Goal: Transaction & Acquisition: Purchase product/service

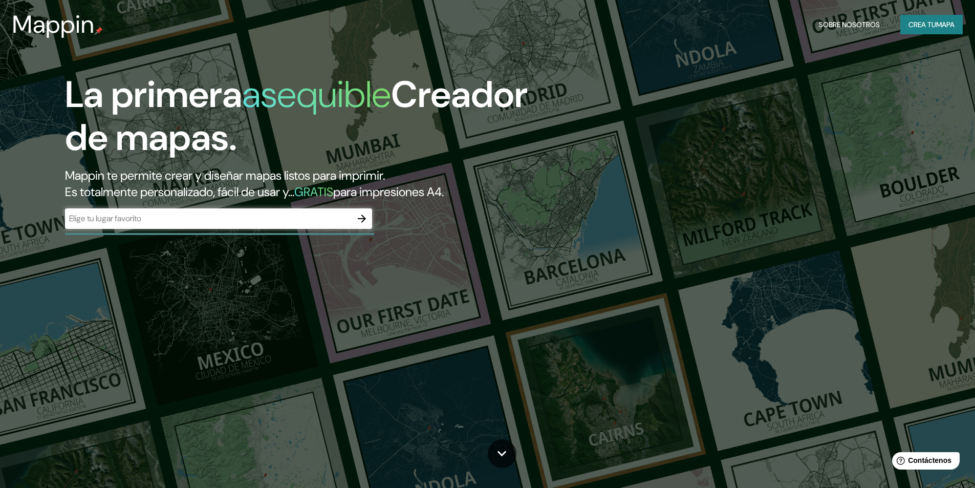
drag, startPoint x: 17, startPoint y: 315, endPoint x: 29, endPoint y: 301, distance: 17.8
click at [18, 315] on div "La primera asequible Creador de mapas. Mappin te permite crear y diseñar mapas …" at bounding box center [487, 244] width 975 height 488
click at [366, 221] on icon "button" at bounding box center [362, 218] width 12 height 12
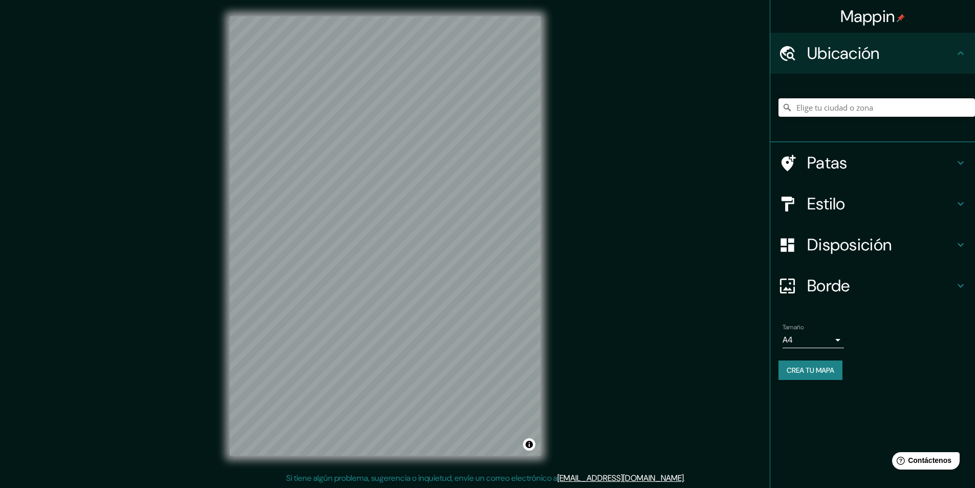
click at [797, 105] on input "Elige tu ciudad o zona" at bounding box center [876, 107] width 196 height 18
paste input "2 Resistencia 5 Barcelona  Descargar aplicación [GEOGRAPHIC_DATA]"
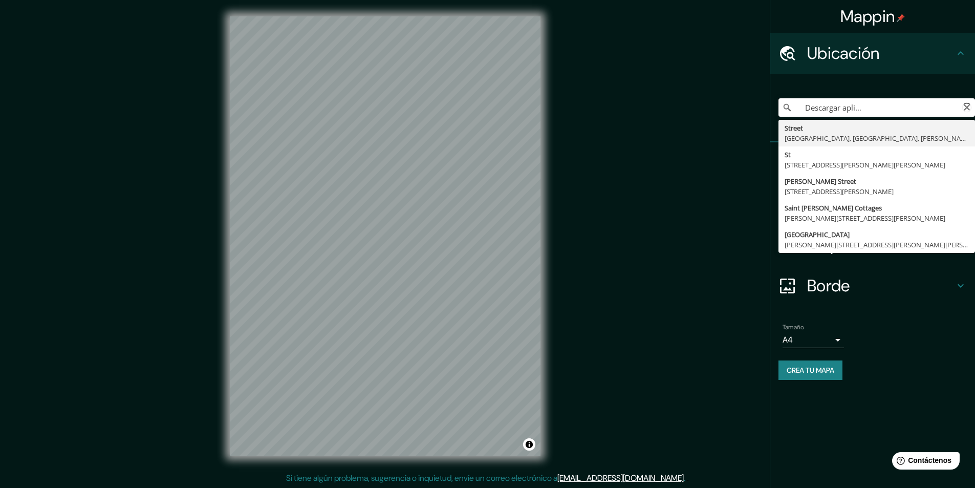
drag, startPoint x: 951, startPoint y: 106, endPoint x: 749, endPoint y: 111, distance: 202.1
click at [749, 111] on div "Mappin Ubicación 2 Resistencia 5 [GEOGRAPHIC_DATA]  Descargar aplicación 27°26…" at bounding box center [487, 244] width 975 height 488
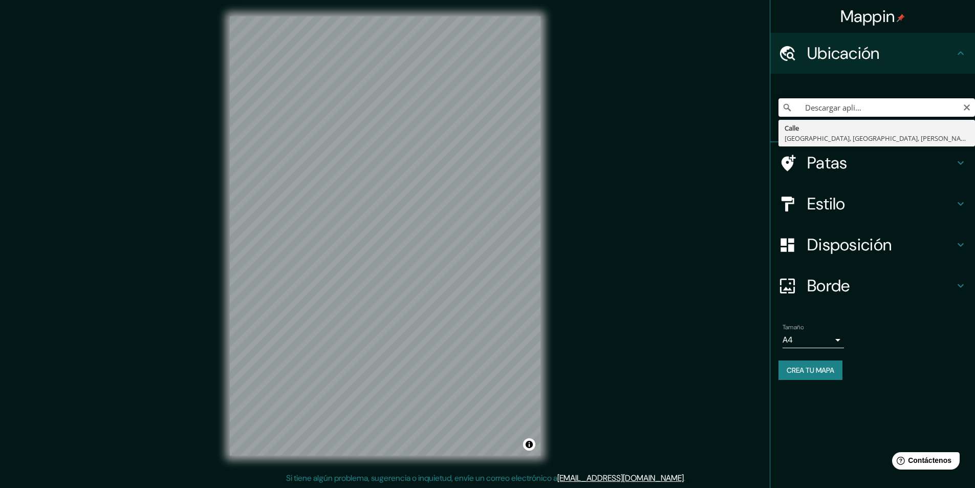
scroll to position [0, 0]
drag, startPoint x: 808, startPoint y: 112, endPoint x: 720, endPoint y: 114, distance: 88.0
click at [720, 114] on div "Mappin Ubicación 2 Resistencia 5 [GEOGRAPHIC_DATA]  Descargar aplicación [GEOG…" at bounding box center [487, 244] width 975 height 488
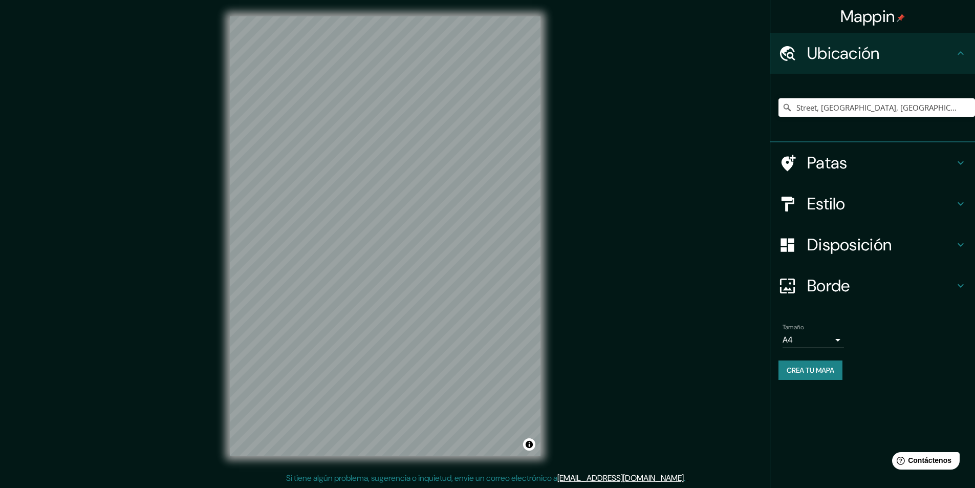
type input "Street, [GEOGRAPHIC_DATA], [GEOGRAPHIC_DATA], [PERSON_NAME][GEOGRAPHIC_DATA]"
click at [156, 284] on div "Mappin [GEOGRAPHIC_DATA], [GEOGRAPHIC_DATA], [GEOGRAPHIC_DATA], [PERSON_NAME][G…" at bounding box center [487, 244] width 975 height 488
click at [162, 213] on div "Mappin [GEOGRAPHIC_DATA], [GEOGRAPHIC_DATA], [GEOGRAPHIC_DATA], [PERSON_NAME][G…" at bounding box center [487, 244] width 975 height 488
drag, startPoint x: 966, startPoint y: 106, endPoint x: 899, endPoint y: 106, distance: 67.0
click at [966, 107] on icon "Claro" at bounding box center [966, 107] width 8 height 8
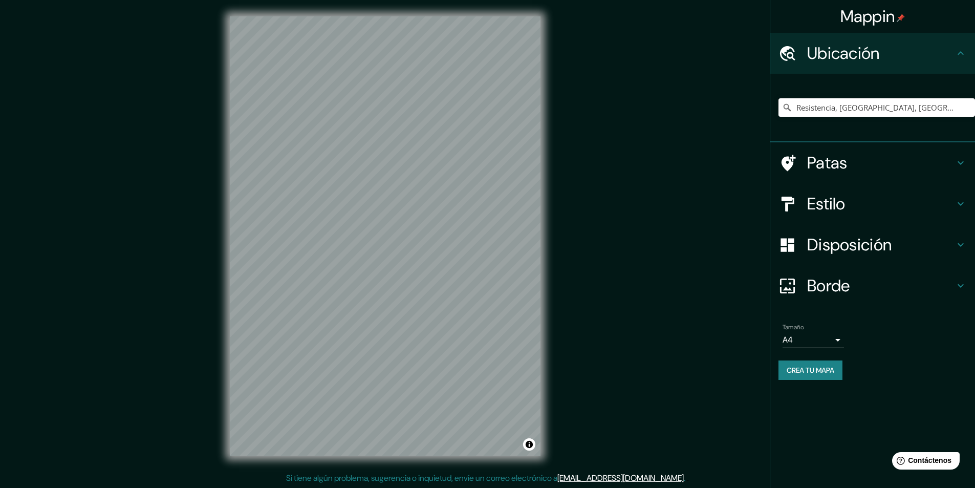
type input "Resistencia, [GEOGRAPHIC_DATA], [GEOGRAPHIC_DATA]"
click at [956, 112] on input "Resistencia, [GEOGRAPHIC_DATA], [GEOGRAPHIC_DATA]" at bounding box center [876, 107] width 196 height 18
click at [835, 341] on body "Mappin Ubicación Resistencia, [GEOGRAPHIC_DATA], [GEOGRAPHIC_DATA] Resistencia …" at bounding box center [491, 244] width 982 height 488
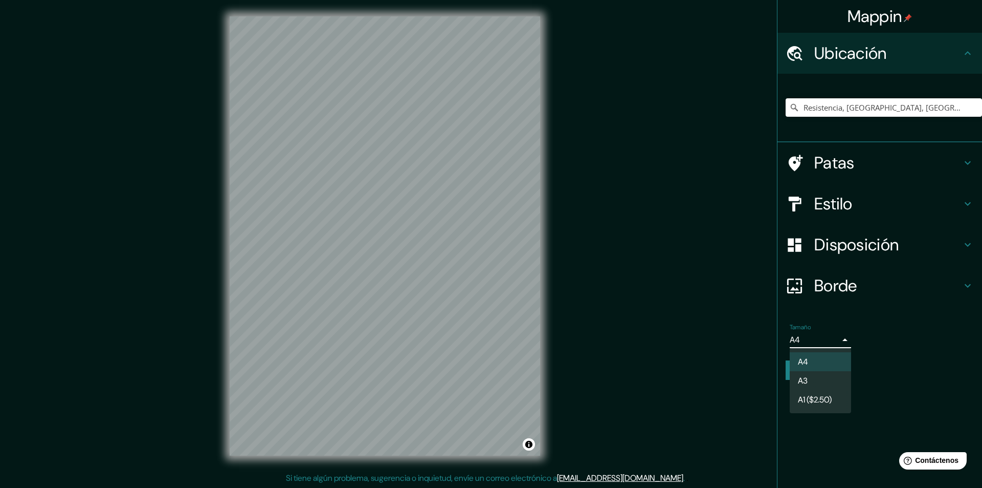
click at [845, 343] on div at bounding box center [491, 244] width 982 height 488
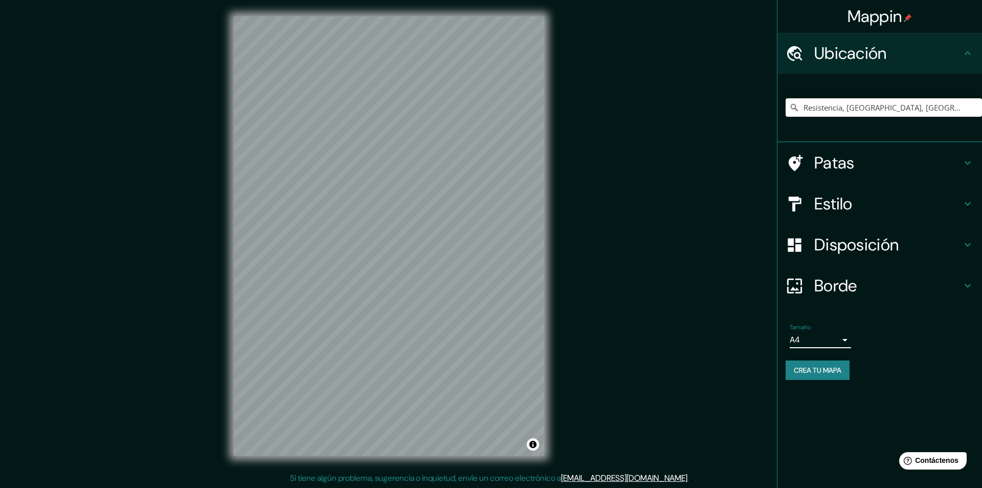
click at [840, 344] on body "Mappin Ubicación Resistencia, [GEOGRAPHIC_DATA], [GEOGRAPHIC_DATA] Resistencia …" at bounding box center [491, 244] width 982 height 488
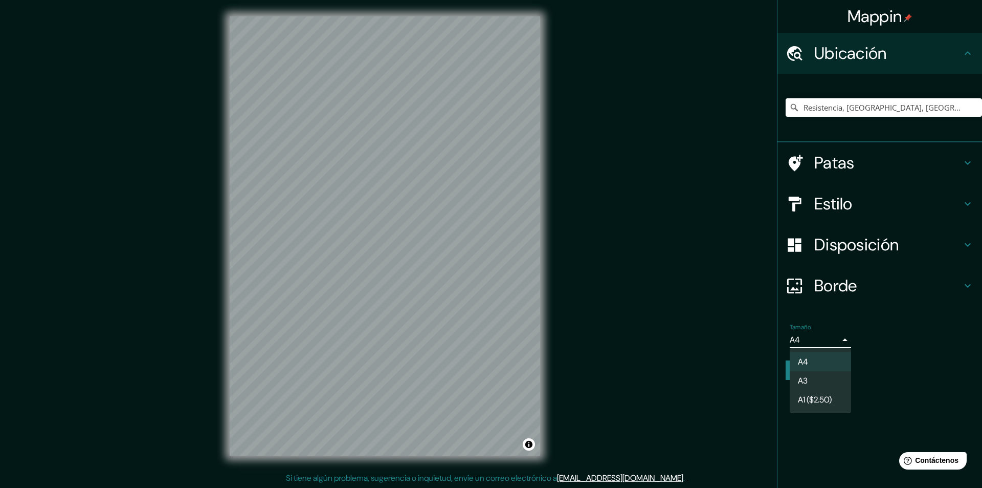
click at [844, 342] on div at bounding box center [491, 244] width 982 height 488
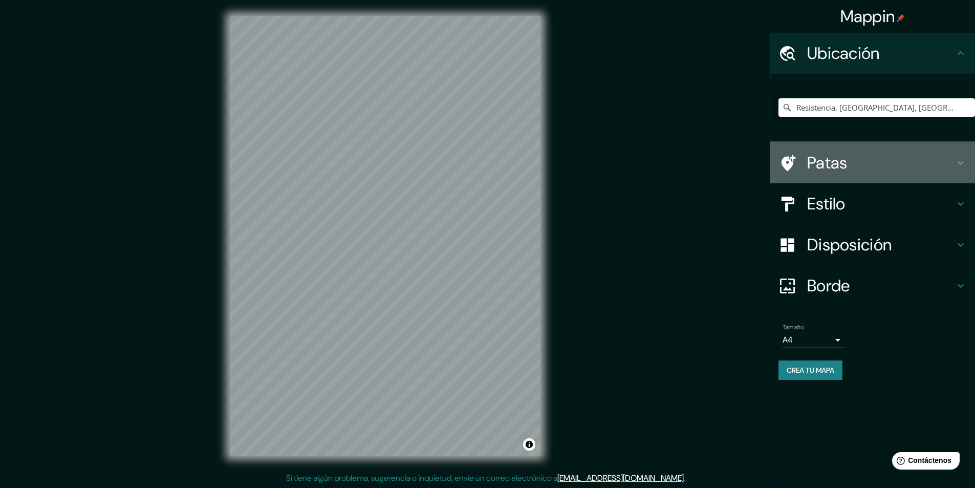
click at [867, 165] on h4 "Patas" at bounding box center [880, 162] width 147 height 20
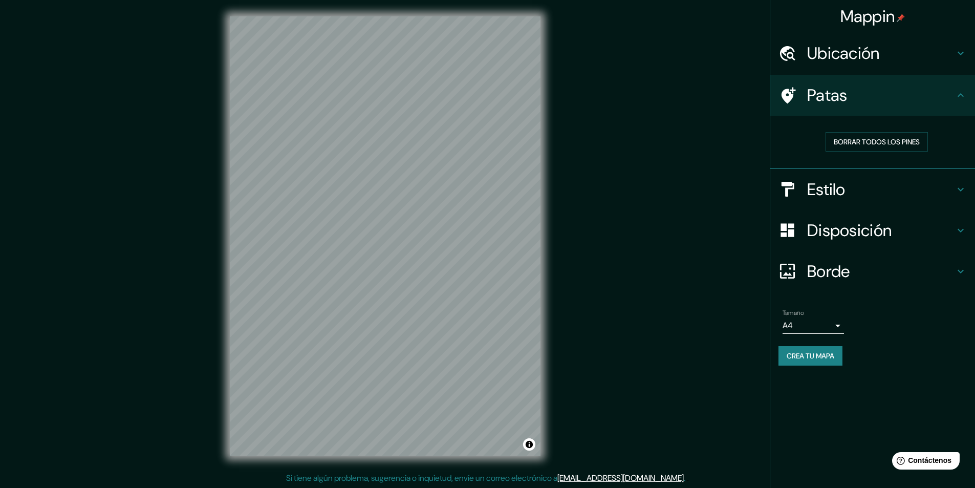
click at [854, 195] on h4 "Estilo" at bounding box center [880, 189] width 147 height 20
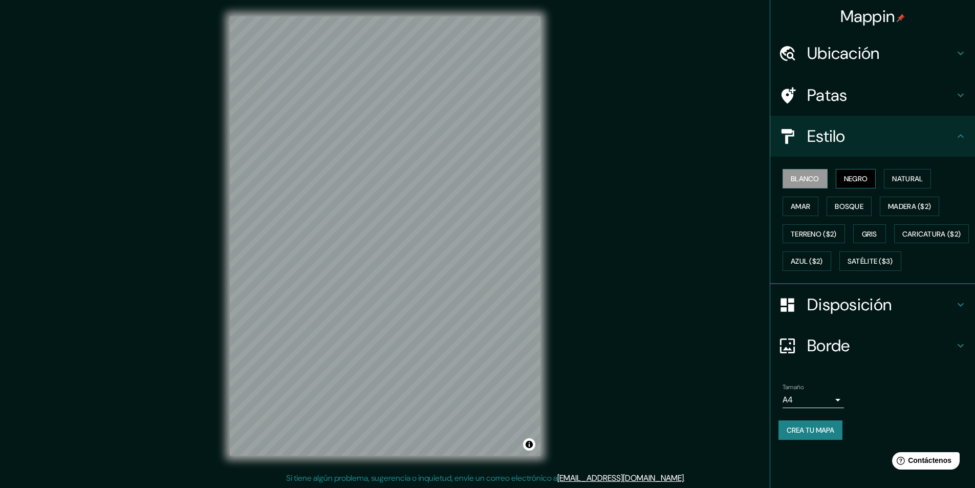
click at [860, 179] on font "Negro" at bounding box center [856, 178] width 24 height 9
click at [899, 177] on font "Natural" at bounding box center [907, 178] width 31 height 9
click at [810, 211] on font "Amar" at bounding box center [799, 206] width 19 height 13
click at [842, 208] on font "Bosque" at bounding box center [848, 206] width 29 height 9
click at [897, 203] on font "Madera ($2)" at bounding box center [909, 206] width 43 height 9
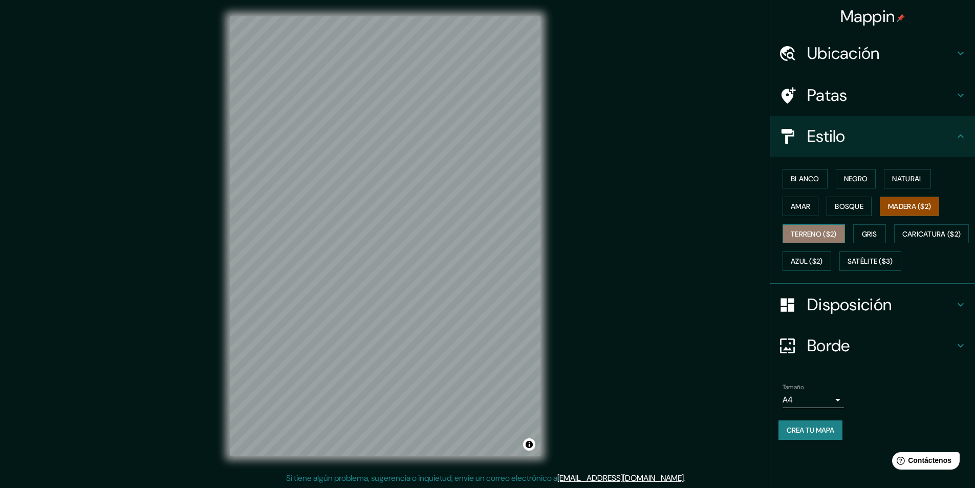
click at [818, 232] on font "Terreno ($2)" at bounding box center [813, 233] width 46 height 9
click at [874, 235] on font "Gris" at bounding box center [869, 233] width 15 height 9
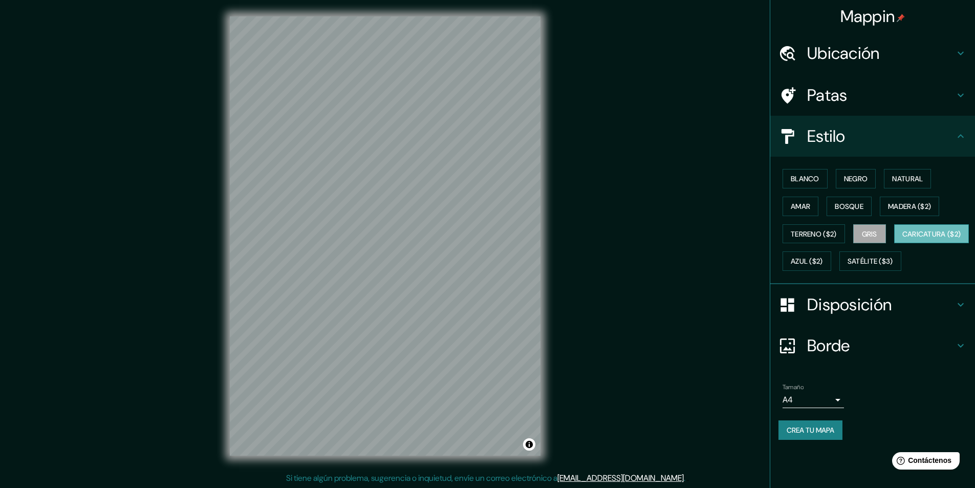
click at [902, 238] on font "Caricatura ($2)" at bounding box center [931, 233] width 59 height 9
click at [847, 266] on font "Satélite ($3)" at bounding box center [870, 261] width 46 height 9
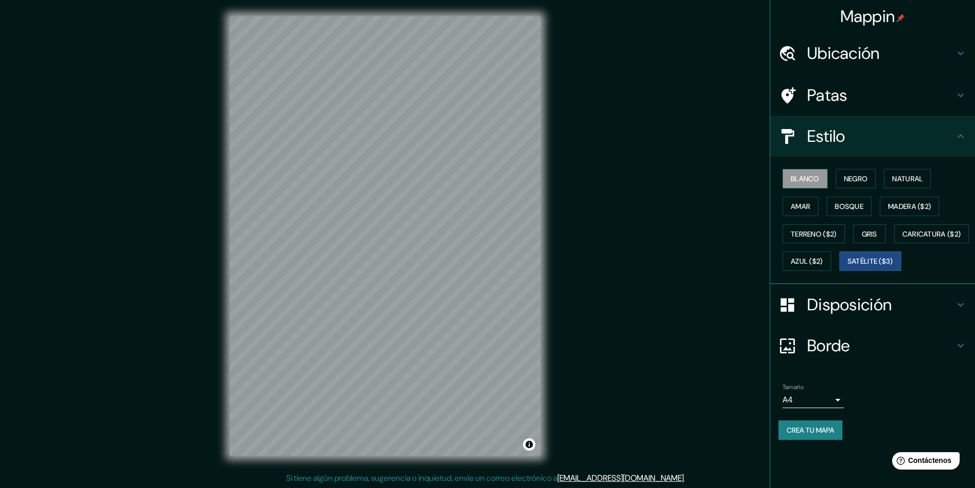
click at [795, 178] on font "Blanco" at bounding box center [804, 178] width 29 height 9
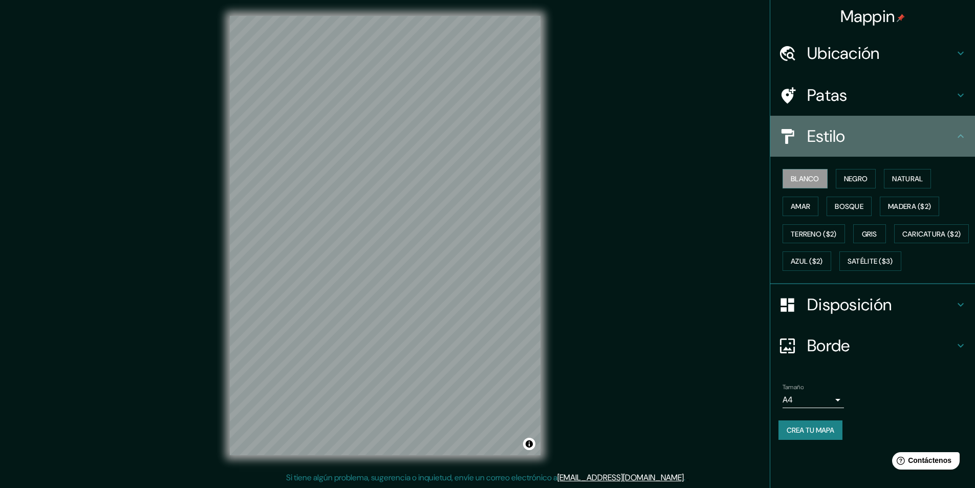
click at [881, 135] on h4 "Estilo" at bounding box center [880, 136] width 147 height 20
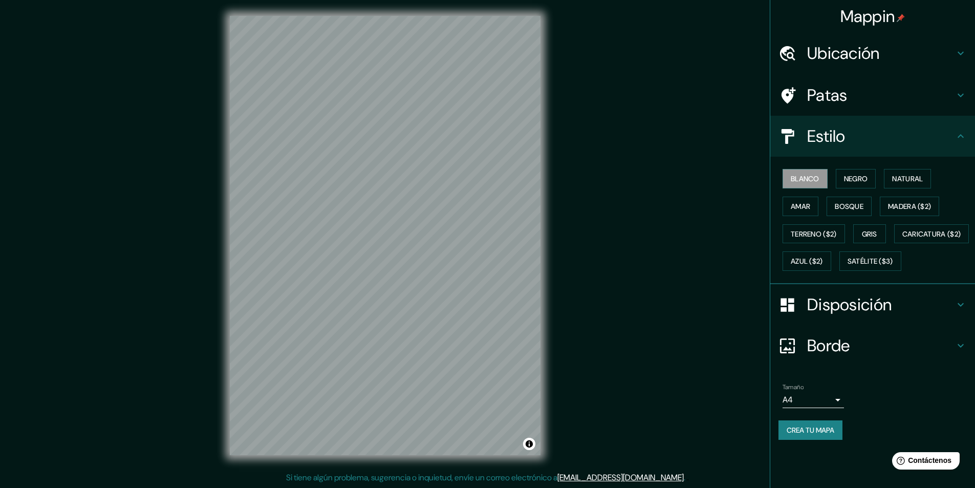
click at [808, 130] on font "Estilo" at bounding box center [826, 135] width 38 height 21
click at [962, 133] on icon at bounding box center [960, 136] width 12 height 12
click at [827, 315] on font "Disposición" at bounding box center [849, 304] width 84 height 21
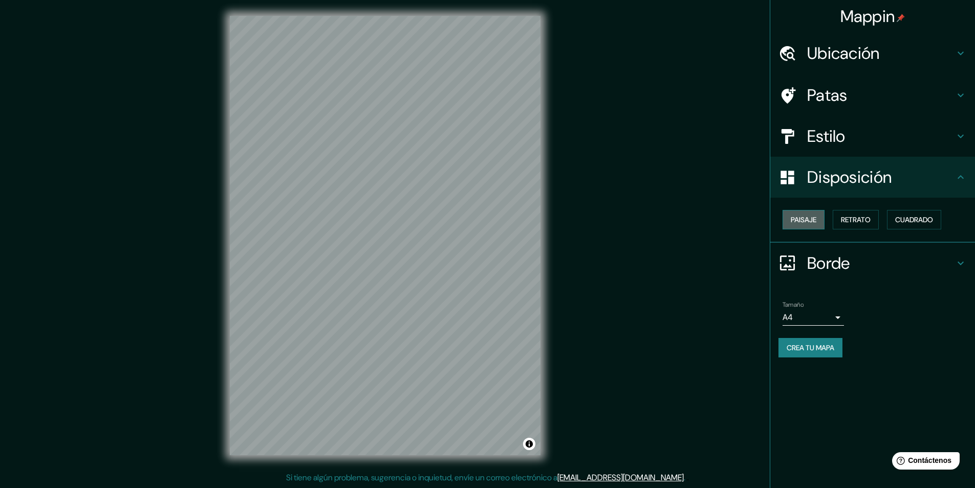
click at [814, 224] on font "Paisaje" at bounding box center [803, 219] width 26 height 9
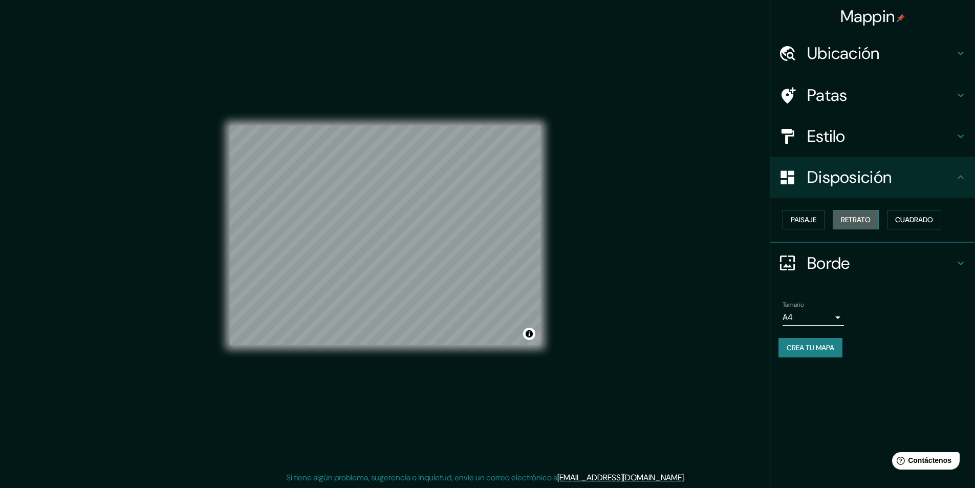
click at [859, 222] on font "Retrato" at bounding box center [856, 219] width 30 height 9
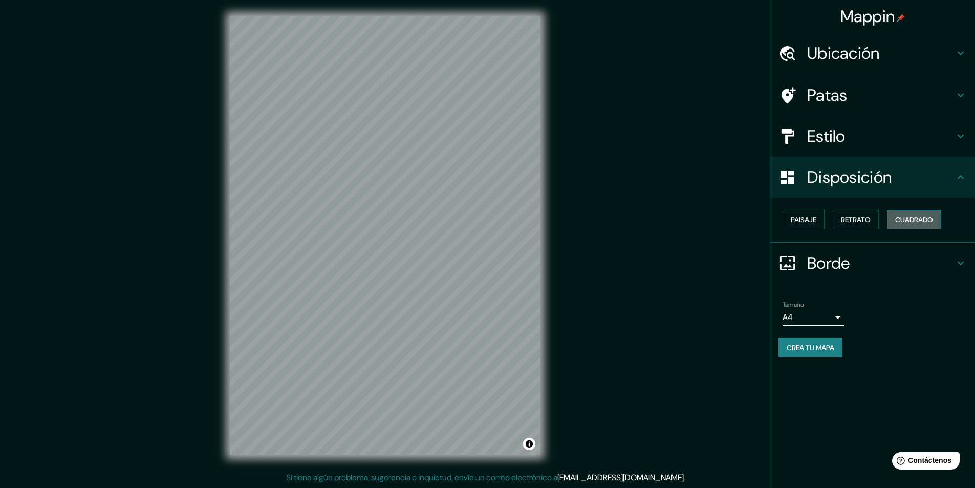
click at [933, 222] on font "Cuadrado" at bounding box center [914, 219] width 38 height 9
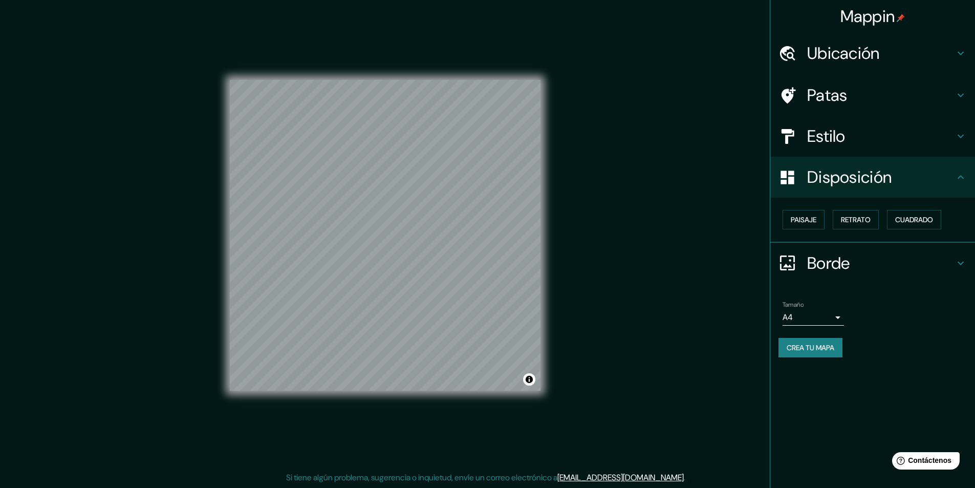
scroll to position [0, 0]
click at [829, 351] on font "Crea tu mapa" at bounding box center [810, 347] width 48 height 9
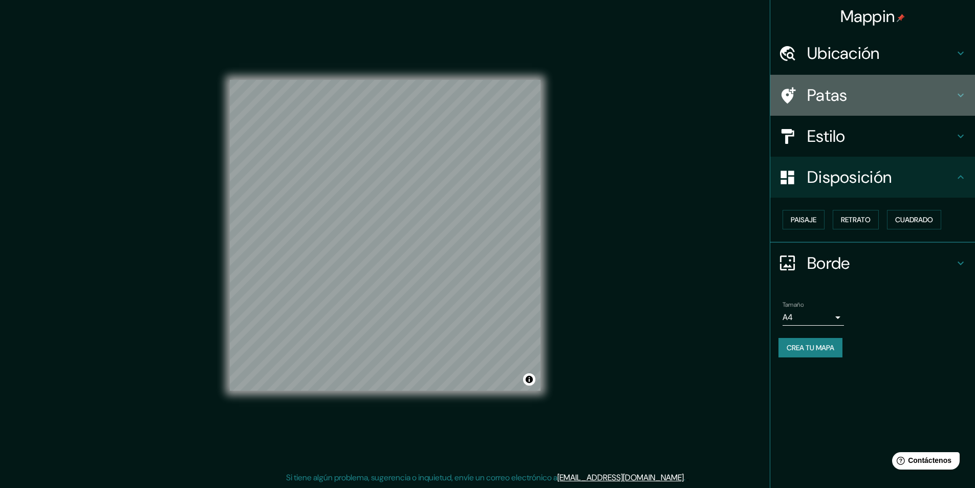
click at [929, 102] on h4 "Patas" at bounding box center [880, 95] width 147 height 20
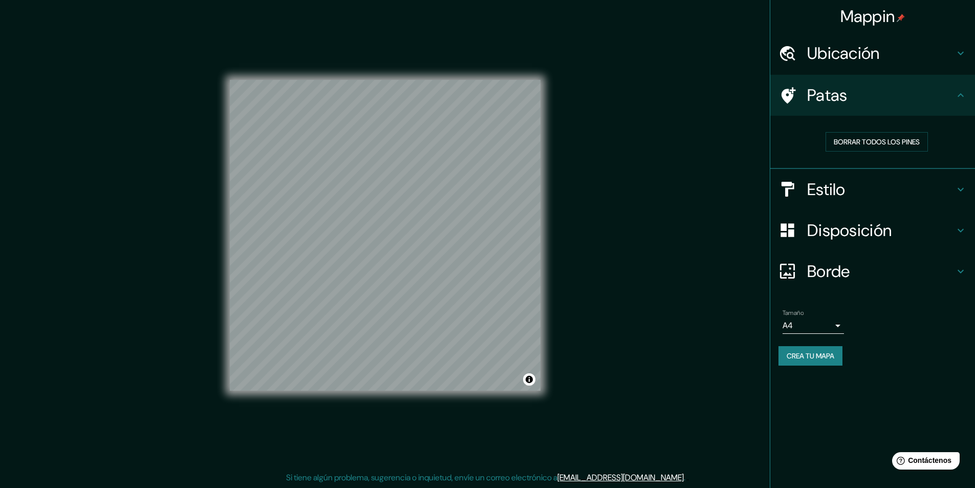
click at [945, 96] on h4 "Patas" at bounding box center [880, 95] width 147 height 20
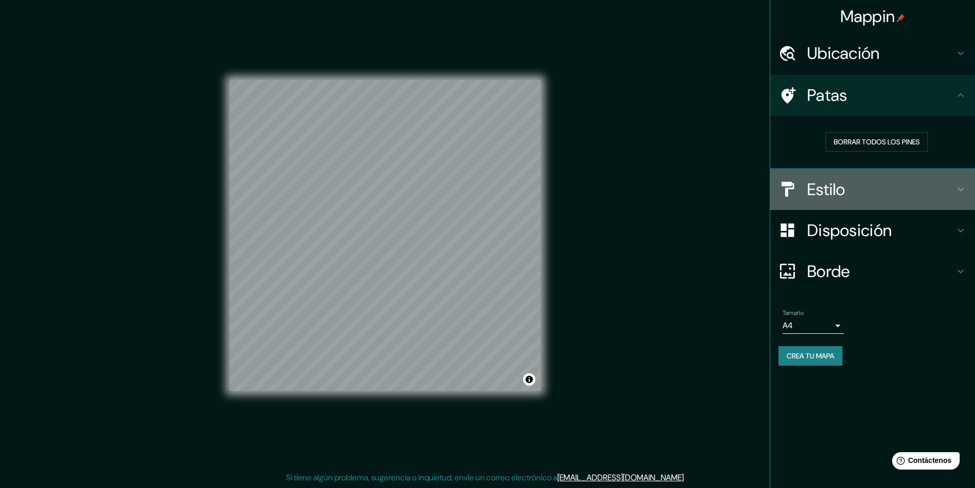
click at [928, 190] on h4 "Estilo" at bounding box center [880, 189] width 147 height 20
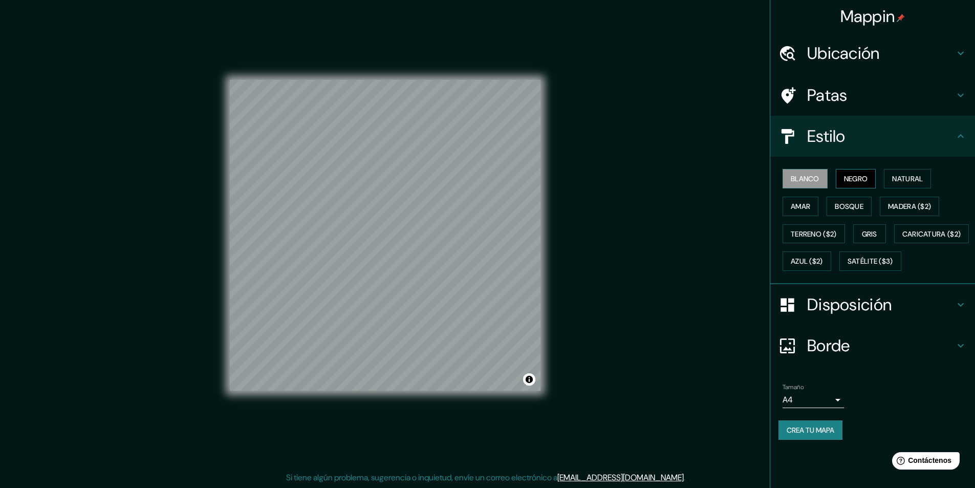
click at [863, 180] on font "Negro" at bounding box center [856, 178] width 24 height 9
click at [897, 174] on font "Natural" at bounding box center [907, 178] width 31 height 9
click at [807, 202] on font "Amar" at bounding box center [799, 206] width 19 height 9
click at [839, 204] on font "Bosque" at bounding box center [848, 206] width 29 height 9
click at [905, 206] on font "Madera ($2)" at bounding box center [909, 206] width 43 height 9
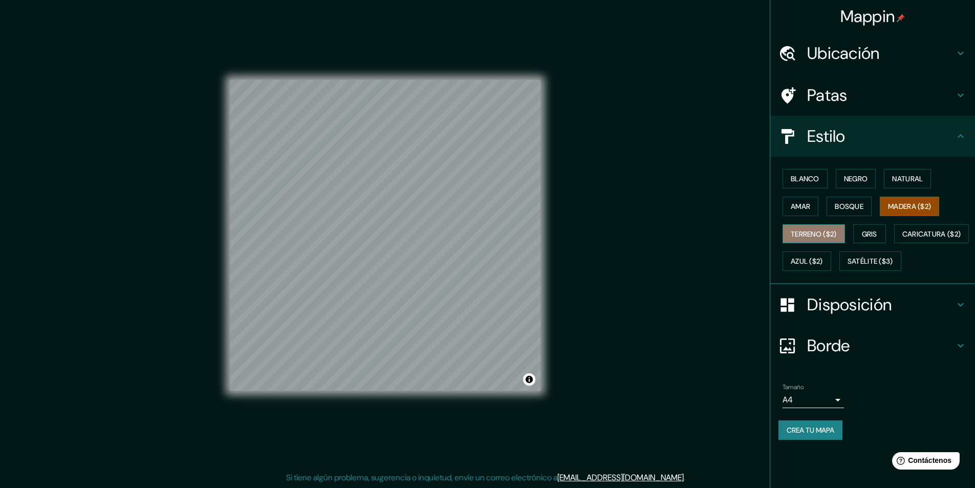
click at [800, 233] on font "Terreno ($2)" at bounding box center [813, 233] width 46 height 9
click at [876, 235] on font "Gris" at bounding box center [869, 233] width 15 height 9
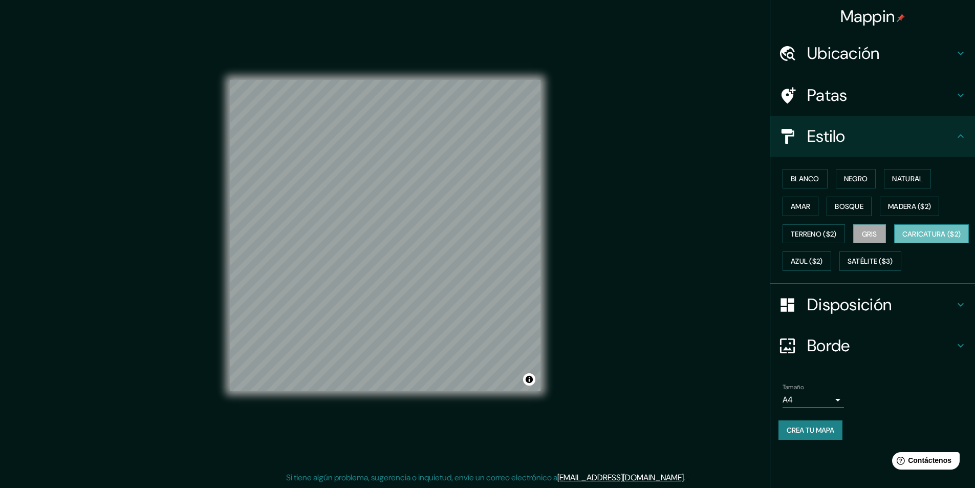
click at [902, 238] on font "Caricatura ($2)" at bounding box center [931, 233] width 59 height 9
click at [823, 261] on font "Azul ($2)" at bounding box center [806, 261] width 32 height 9
click at [851, 275] on div "Blanco Negro Natural Amar Bosque Madera ($2) Terreno ($2) Gris Caricatura ($2) …" at bounding box center [876, 220] width 196 height 110
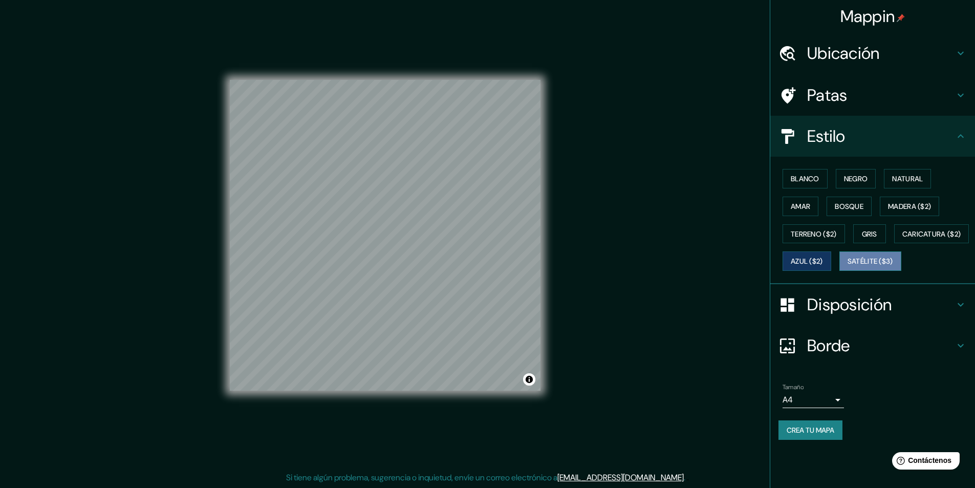
click at [840, 271] on button "Satélite ($3)" at bounding box center [870, 260] width 62 height 19
click at [823, 259] on font "Azul ($2)" at bounding box center [806, 261] width 32 height 9
click at [918, 180] on font "Natural" at bounding box center [907, 178] width 31 height 9
click at [860, 181] on font "Negro" at bounding box center [856, 178] width 24 height 9
click at [822, 181] on button "Blanco" at bounding box center [804, 178] width 45 height 19
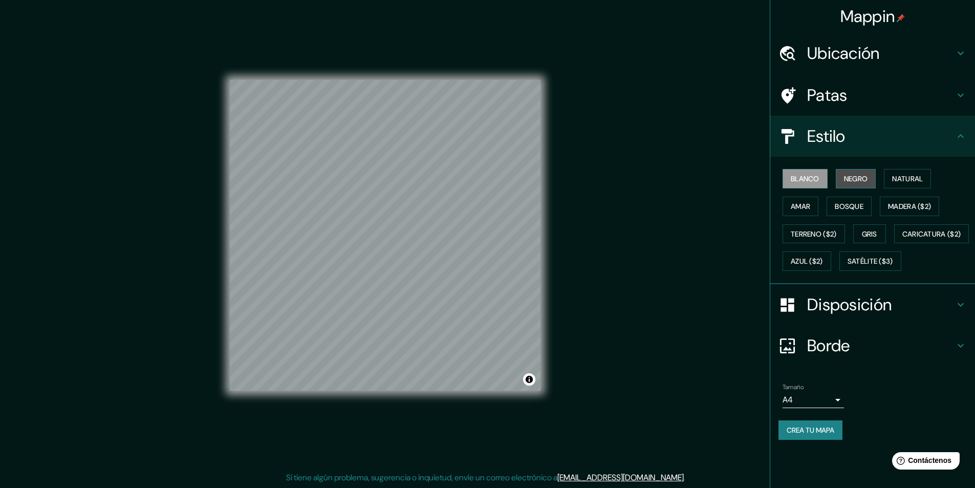
click at [850, 177] on font "Negro" at bounding box center [856, 178] width 24 height 9
click at [899, 171] on button "Natural" at bounding box center [907, 178] width 47 height 19
click at [803, 211] on font "Amar" at bounding box center [799, 206] width 19 height 13
click at [846, 203] on font "Bosque" at bounding box center [848, 206] width 29 height 9
click at [887, 200] on button "Madera ($2)" at bounding box center [908, 205] width 59 height 19
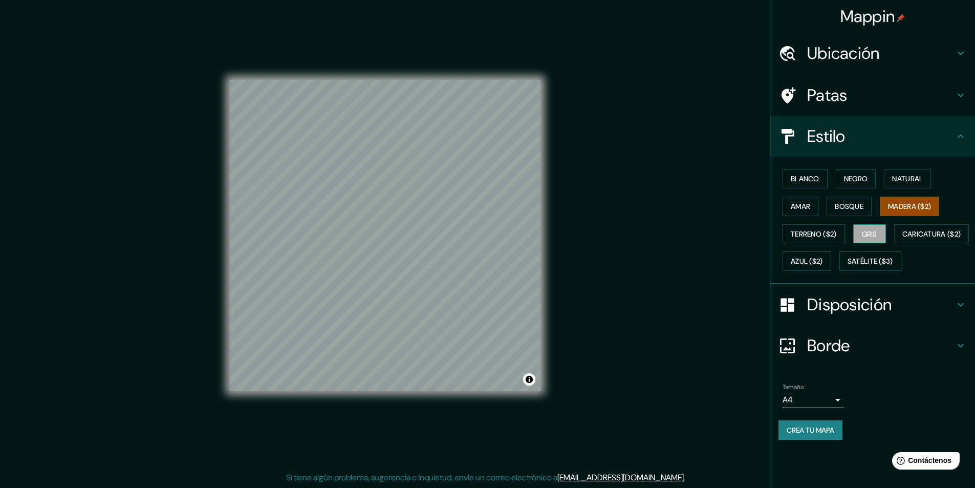
click at [877, 230] on font "Gris" at bounding box center [869, 233] width 15 height 9
click at [826, 236] on font "Terreno ($2)" at bounding box center [813, 233] width 46 height 9
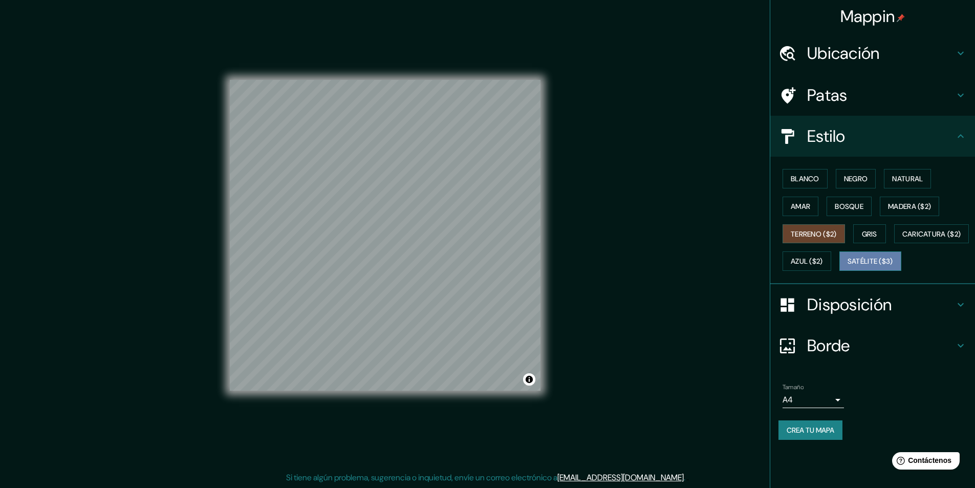
click at [847, 266] on font "Satélite ($3)" at bounding box center [870, 261] width 46 height 9
click at [823, 260] on font "Azul ($2)" at bounding box center [806, 261] width 32 height 9
click at [837, 100] on font "Patas" at bounding box center [827, 94] width 40 height 21
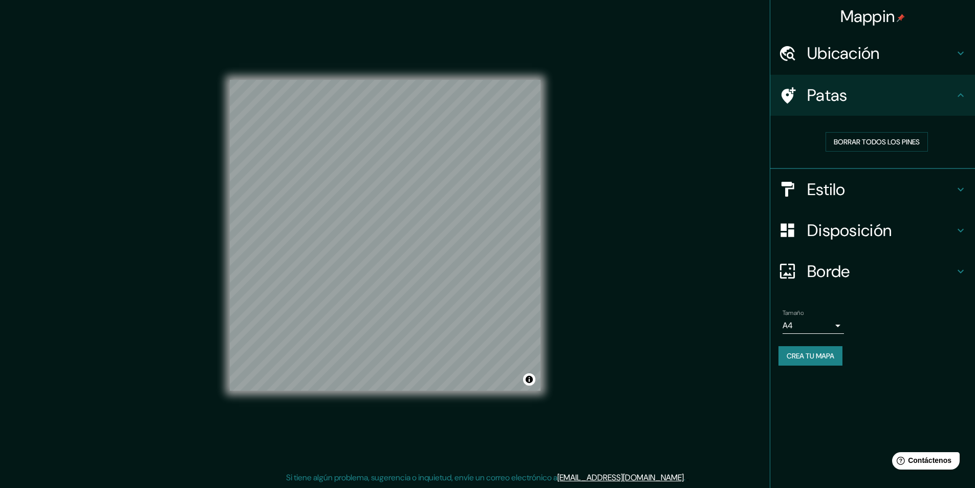
click at [867, 48] on font "Ubicación" at bounding box center [843, 52] width 73 height 21
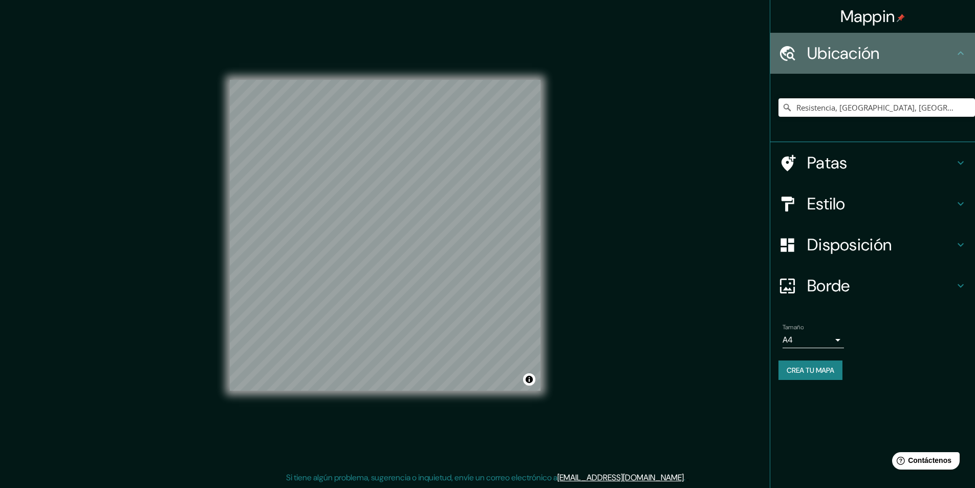
click at [868, 51] on font "Ubicación" at bounding box center [843, 52] width 73 height 21
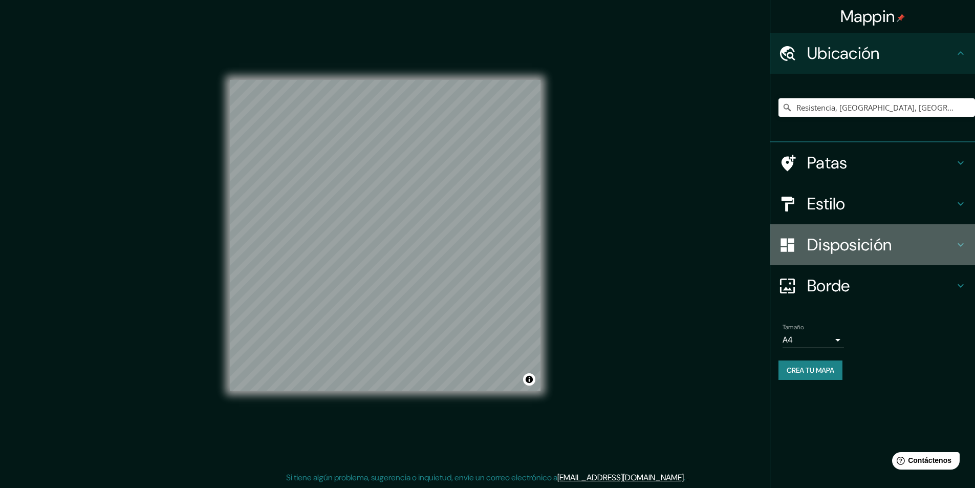
click at [865, 248] on font "Disposición" at bounding box center [849, 244] width 84 height 21
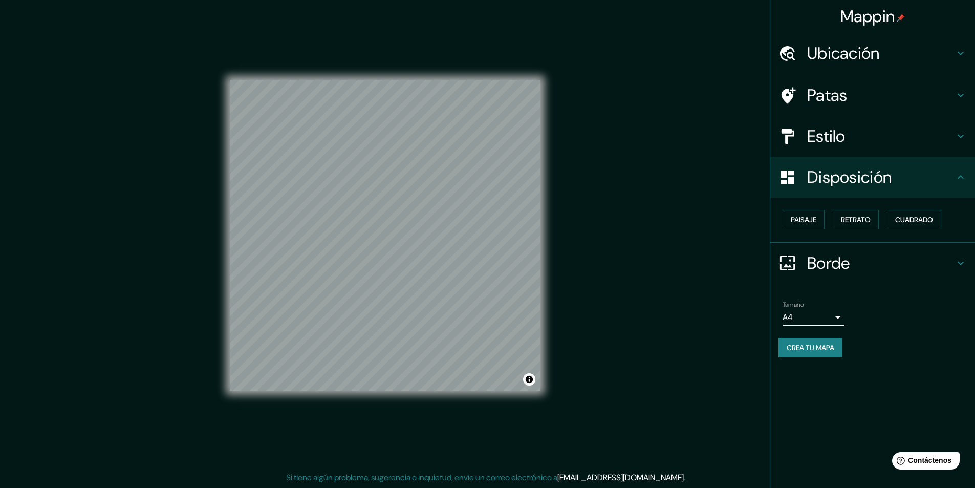
click at [847, 257] on font "Borde" at bounding box center [828, 262] width 43 height 21
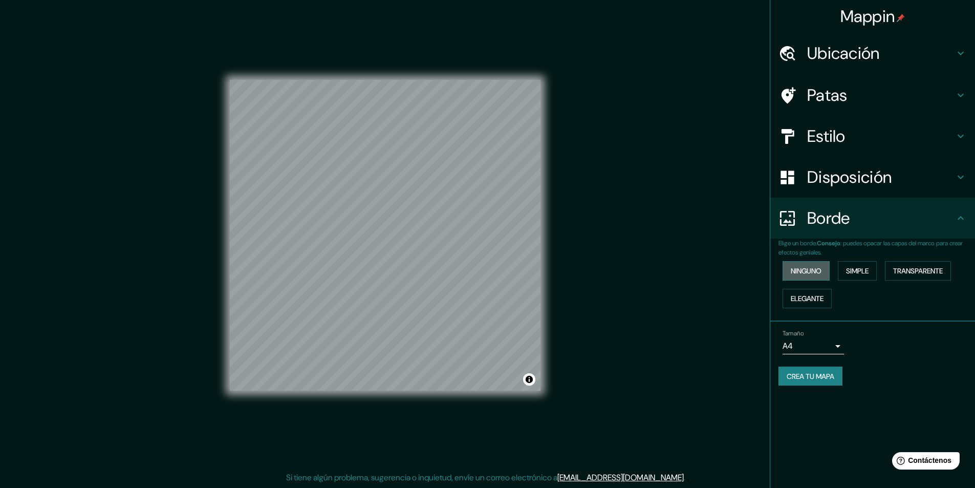
click at [805, 267] on font "Ninguno" at bounding box center [805, 270] width 31 height 9
click at [863, 274] on font "Simple" at bounding box center [857, 270] width 23 height 9
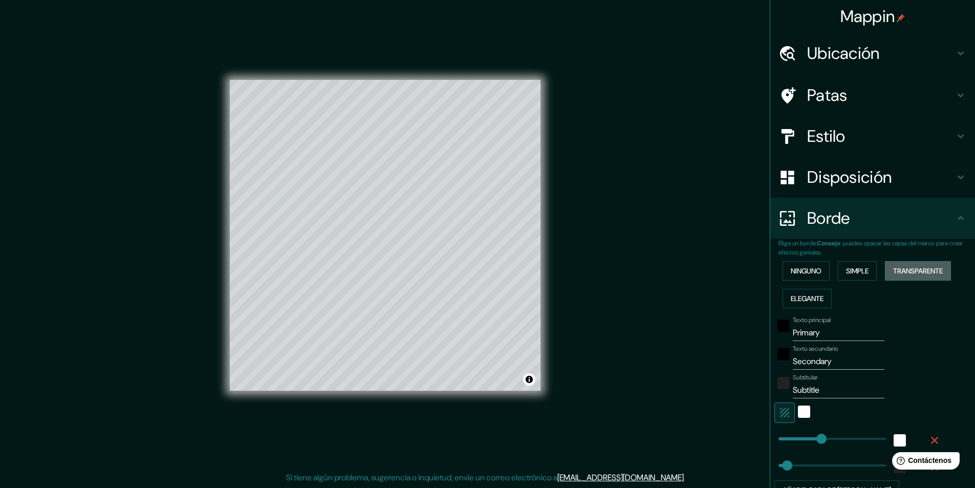
click at [915, 272] on font "Transparente" at bounding box center [918, 270] width 50 height 9
click at [795, 295] on font "Elegante" at bounding box center [806, 298] width 33 height 9
click at [802, 270] on font "Ninguno" at bounding box center [805, 270] width 31 height 9
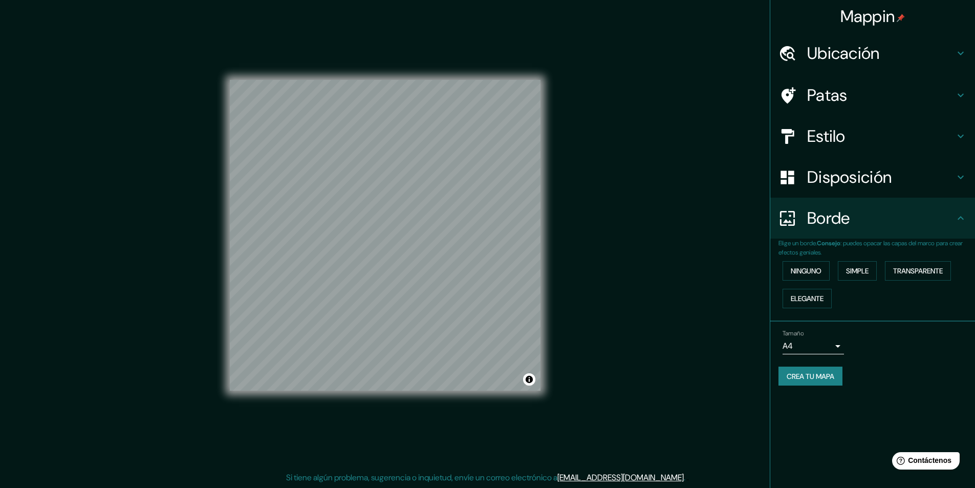
click at [654, 288] on div "Mappin Ubicación Resistencia, [GEOGRAPHIC_DATA], [GEOGRAPHIC_DATA] Resistencia …" at bounding box center [487, 243] width 975 height 488
click at [822, 371] on font "Crea tu mapa" at bounding box center [810, 375] width 48 height 9
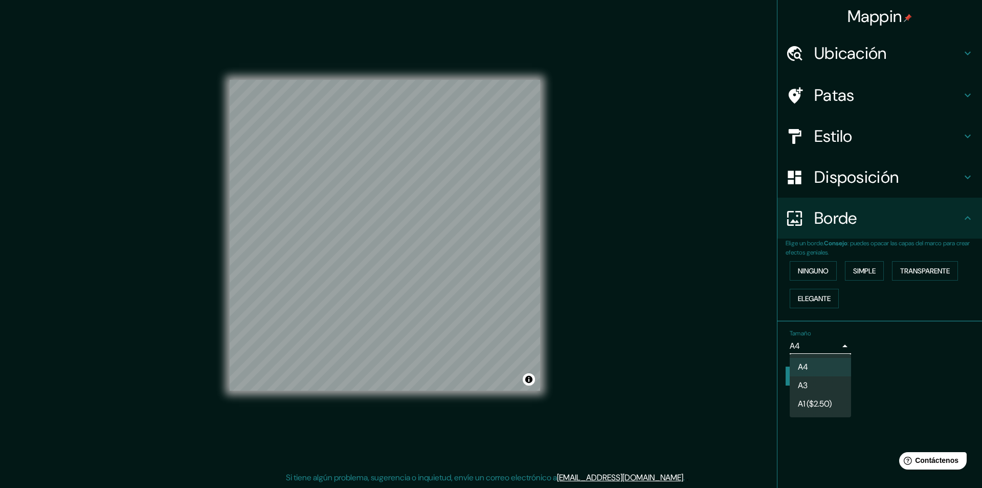
click at [839, 345] on body "Mappin Ubicación Resistencia, [GEOGRAPHIC_DATA], [GEOGRAPHIC_DATA] Resistencia …" at bounding box center [491, 243] width 982 height 488
click at [825, 366] on li "A4" at bounding box center [820, 367] width 61 height 19
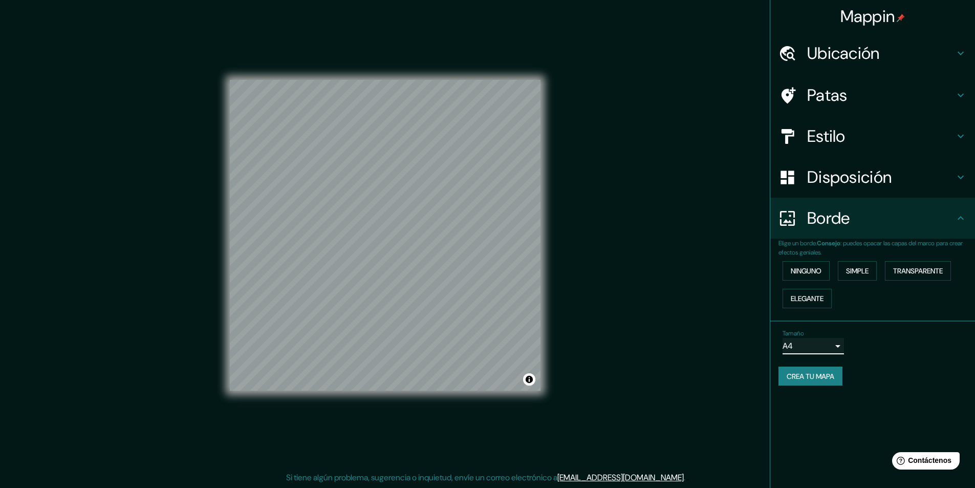
scroll to position [0, 0]
